Goal: Find specific page/section: Find specific page/section

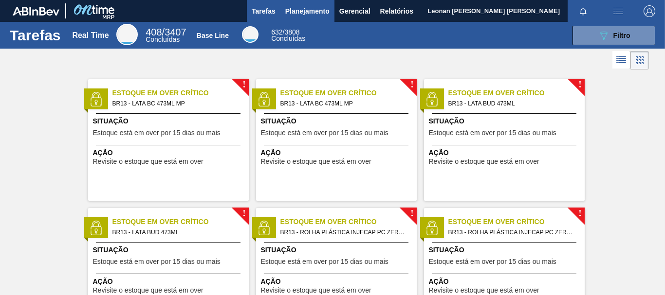
click at [321, 11] on span "Planejamento" at bounding box center [307, 11] width 44 height 12
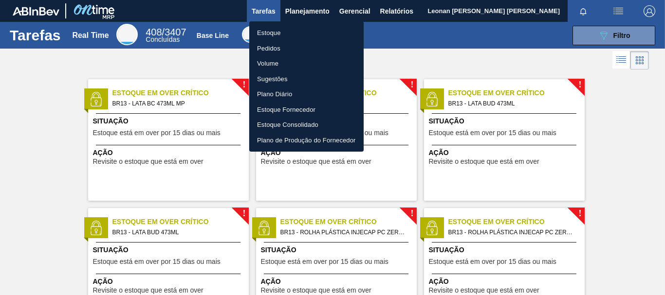
click at [281, 51] on li "Pedidos" at bounding box center [306, 49] width 114 height 16
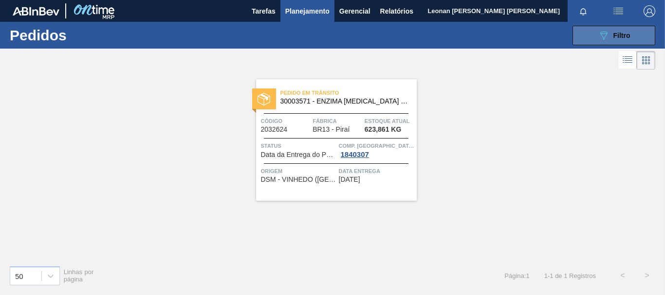
click at [624, 37] on span "Filtro" at bounding box center [621, 36] width 17 height 8
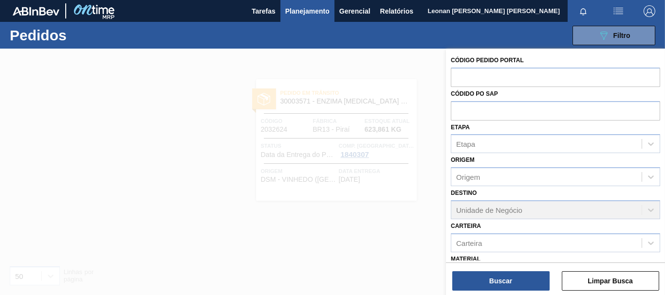
scroll to position [127, 0]
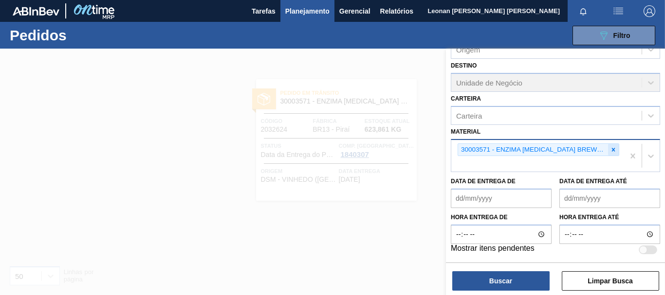
click at [611, 151] on icon at bounding box center [613, 149] width 7 height 7
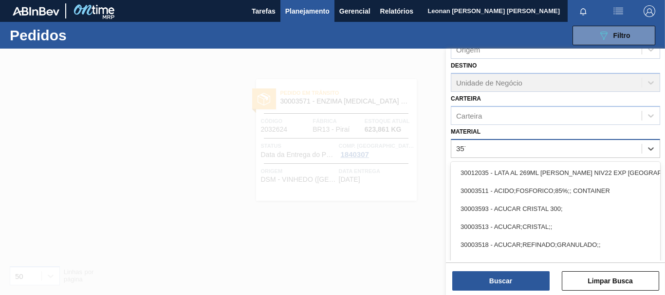
type input "3571"
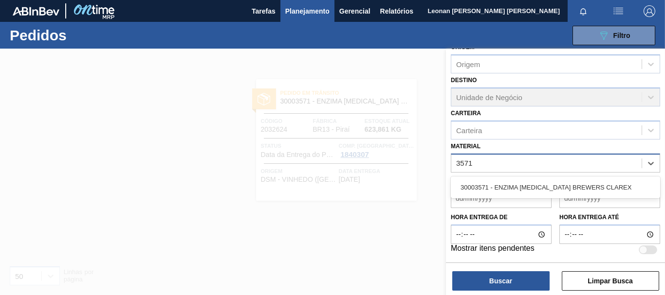
scroll to position [113, 0]
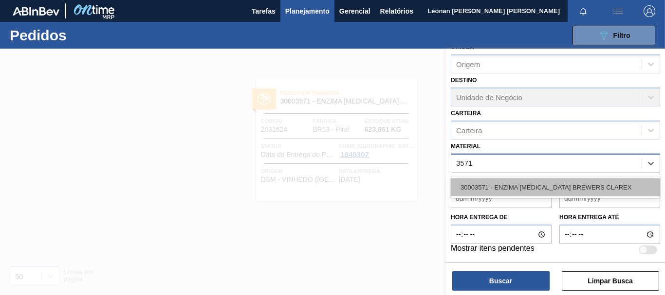
click at [549, 193] on div "30003571 - ENZIMA [MEDICAL_DATA] BREWERS CLAREX" at bounding box center [555, 188] width 209 height 18
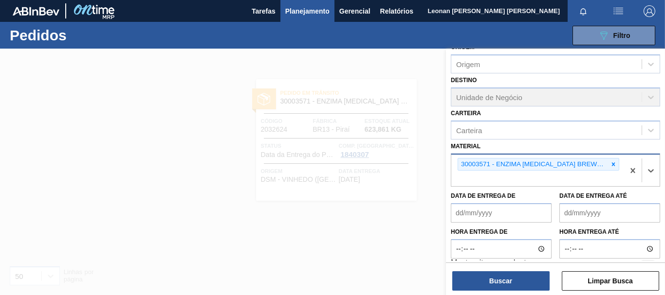
scroll to position [127, 0]
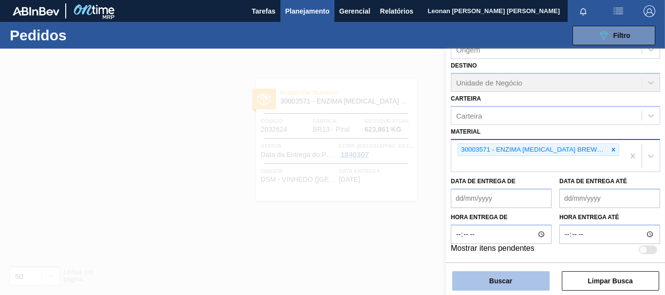
click at [510, 277] on button "Buscar" at bounding box center [500, 281] width 97 height 19
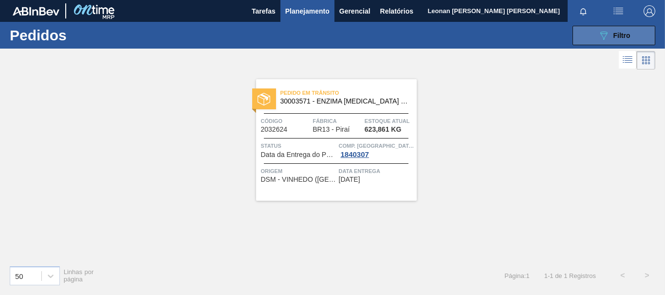
click at [584, 37] on button "089F7B8B-B2A5-4AFE-B5C0-19BA573D28AC Filtro" at bounding box center [613, 35] width 83 height 19
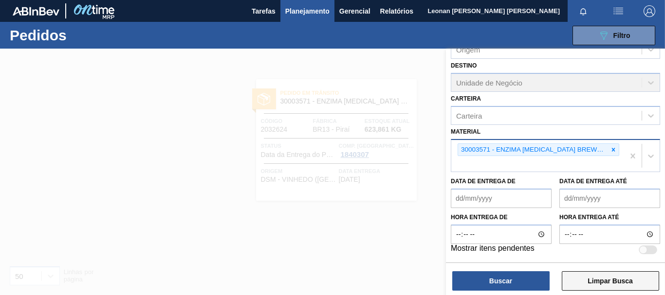
click at [644, 280] on button "Limpar Busca" at bounding box center [610, 281] width 97 height 19
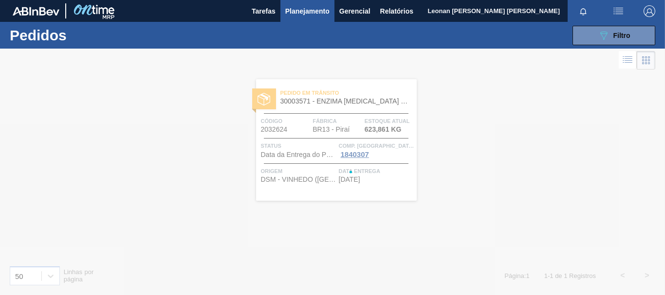
scroll to position [113, 0]
